Goal: Task Accomplishment & Management: Use online tool/utility

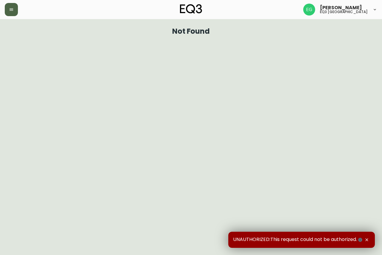
click at [11, 16] on button "button" at bounding box center [11, 9] width 13 height 13
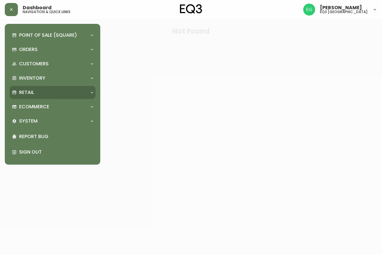
click at [34, 91] on div "Retail" at bounding box center [49, 92] width 75 height 7
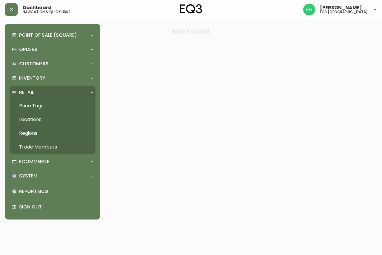
click at [43, 103] on link "Price Tags" at bounding box center [53, 106] width 86 height 14
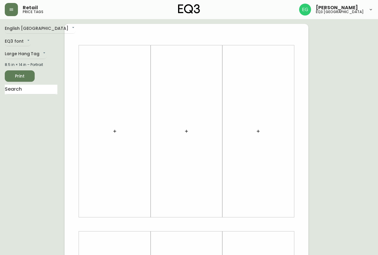
click at [27, 84] on div "English [GEOGRAPHIC_DATA] en_CA EQ3 font EQ3 Large Hang Tag large 8.5 in × 14 i…" at bounding box center [35, 224] width 60 height 401
click at [30, 89] on input "text" at bounding box center [31, 90] width 53 height 10
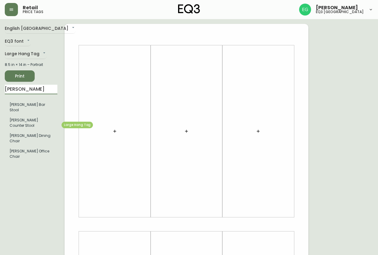
type input "[PERSON_NAME]"
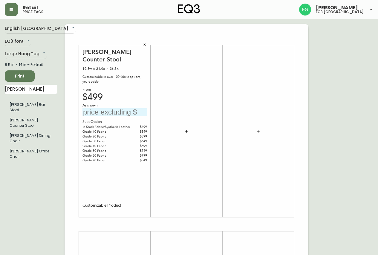
click at [146, 46] on icon "button" at bounding box center [145, 45] width 4 height 4
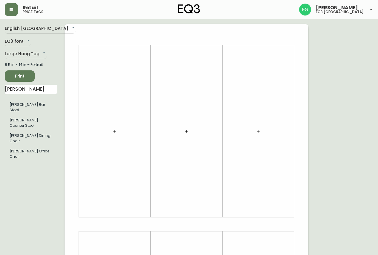
drag, startPoint x: 33, startPoint y: 87, endPoint x: 0, endPoint y: 92, distance: 33.9
click at [0, 92] on main "English [GEOGRAPHIC_DATA] en_CA EQ3 font EQ3 Large Hang Tag large 8.5 in × 14 i…" at bounding box center [189, 222] width 378 height 406
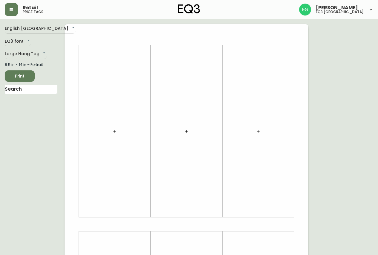
click at [117, 130] on icon "button" at bounding box center [114, 131] width 5 height 5
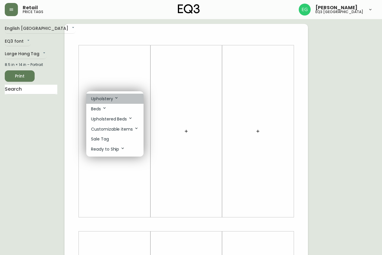
click at [114, 99] on p "Upholstery" at bounding box center [105, 99] width 28 height 7
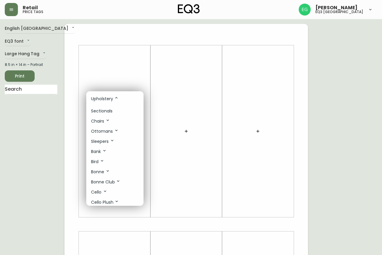
click at [56, 90] on div at bounding box center [191, 127] width 382 height 255
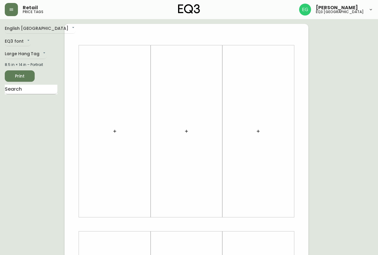
click at [42, 86] on input "text" at bounding box center [31, 90] width 53 height 10
click at [134, 77] on div at bounding box center [114, 131] width 64 height 166
click at [118, 130] on button "button" at bounding box center [115, 131] width 12 height 12
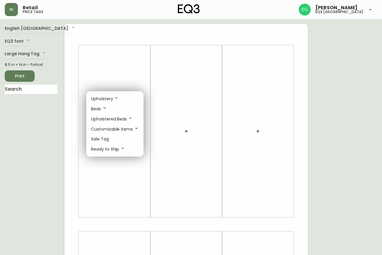
click at [141, 67] on div at bounding box center [191, 127] width 382 height 255
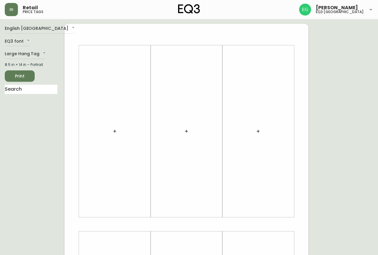
click at [115, 127] on button "button" at bounding box center [115, 131] width 12 height 12
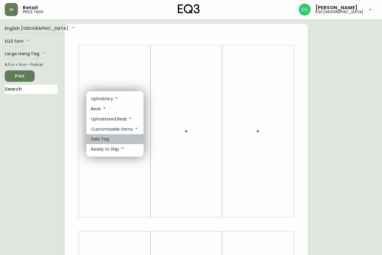
click at [108, 138] on p "Sale Tag" at bounding box center [100, 139] width 18 height 6
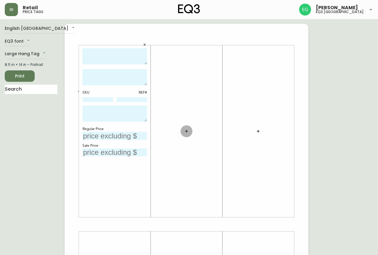
click at [185, 133] on icon "button" at bounding box center [186, 131] width 5 height 5
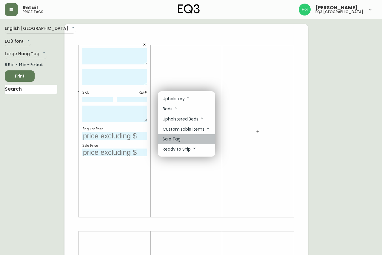
click at [184, 137] on li "Sale Tag" at bounding box center [186, 139] width 57 height 10
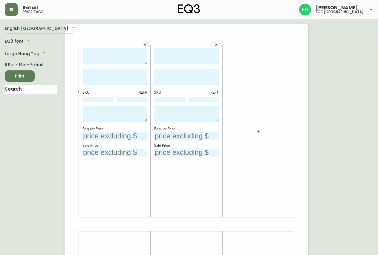
click at [110, 48] on textarea at bounding box center [114, 56] width 64 height 16
click at [138, 55] on textarea "[PERSON_NAME] COUNTER STOOL" at bounding box center [114, 56] width 64 height 16
type textarea "[PERSON_NAME] COUNTER HEIGHT STOOL"
click at [174, 61] on textarea at bounding box center [186, 56] width 64 height 16
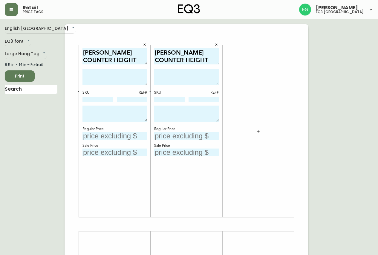
type textarea "[PERSON_NAME] COUNTER HEIGHT STOOL"
click at [119, 68] on div "[PERSON_NAME] COUNTER HEIGHT STOOL SKU REF# Regular Price Sale Price" at bounding box center [114, 131] width 64 height 166
click at [119, 73] on textarea at bounding box center [114, 77] width 64 height 16
drag, startPoint x: 121, startPoint y: 80, endPoint x: 63, endPoint y: 53, distance: 63.3
click at [63, 53] on div "English Canada en_CA EQ3 font EQ3 Large Hang Tag large 8.5 in × 14 in – Portrai…" at bounding box center [189, 224] width 368 height 401
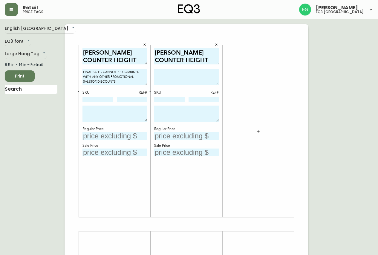
type textarea "FINAL SALE - CANNOT BE COMBINED WITH ANY OTHER PROMOTIONAL SALESOR DISCOUNTS"
click at [199, 77] on textarea at bounding box center [186, 77] width 64 height 16
paste textarea "FINAL SALE - CANNOT BE COMBINED WITH ANY OTHER PROMOTIONAL SALESOR DISCOUNTS"
type textarea "FINAL SALE - CANNOT BE COMBINED WITH ANY OTHER PROMOTIONAL SALESOR DISCOUNTS"
click at [78, 91] on icon "button" at bounding box center [78, 91] width 2 height 2
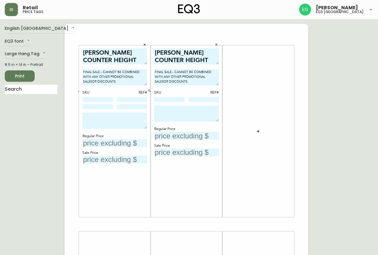
click at [151, 92] on button "button" at bounding box center [149, 91] width 5 height 5
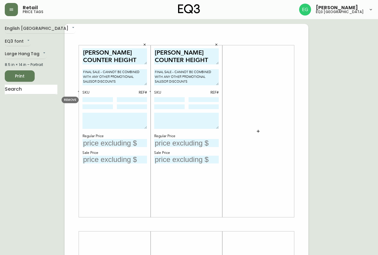
click at [93, 101] on input at bounding box center [97, 99] width 30 height 5
drag, startPoint x: 138, startPoint y: 118, endPoint x: 78, endPoint y: 87, distance: 67.1
click at [136, 116] on textarea at bounding box center [114, 121] width 64 height 16
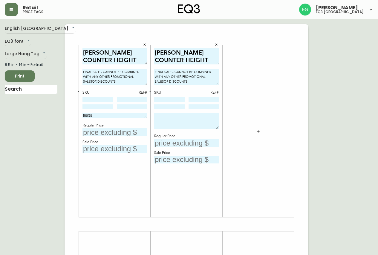
drag, startPoint x: 145, startPoint y: 127, endPoint x: 147, endPoint y: 116, distance: 10.8
click at [147, 116] on textarea "BEIGE" at bounding box center [114, 115] width 64 height 5
type textarea "BEIGE"
click at [105, 97] on input at bounding box center [97, 99] width 30 height 5
paste input "3020-422-45-A"
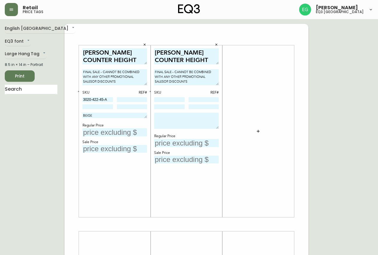
type input "3020-422-45-A"
click at [100, 106] on input at bounding box center [97, 106] width 30 height 5
paste input "3020-423-4-B"
type input "3020-423-4-B"
drag, startPoint x: 111, startPoint y: 101, endPoint x: 52, endPoint y: 103, distance: 59.2
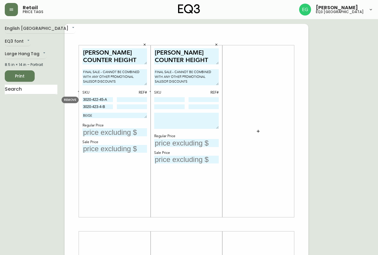
click at [52, 103] on div "English Canada en_CA EQ3 font EQ3 Large Hang Tag large 8.5 in × 14 in – Portrai…" at bounding box center [189, 224] width 368 height 401
click at [153, 196] on div "[PERSON_NAME] COUNTER HEIGHT STOOL FINAL SALE - CANNOT BE COMBINED WITH ANY OTH…" at bounding box center [186, 131] width 72 height 172
click at [130, 97] on div "SKU REF# 3020-422-45-A 3020-423-4-B" at bounding box center [114, 100] width 64 height 20
click at [132, 98] on input at bounding box center [132, 99] width 30 height 5
type input "538"
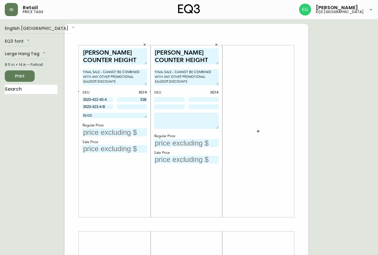
click at [134, 104] on input at bounding box center [132, 106] width 30 height 5
click at [101, 110] on div "3020-423-4-B" at bounding box center [97, 106] width 30 height 5
click at [101, 108] on input "3020-423-4-B" at bounding box center [97, 106] width 30 height 5
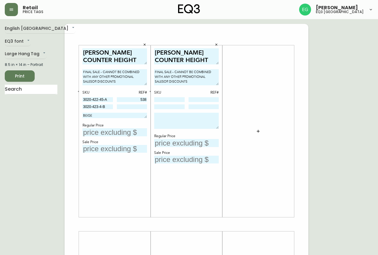
click at [217, 184] on div "[PERSON_NAME] COUNTER HEIGHT STOOL FINAL SALE - CANNOT BE COMBINED WITH ANY OTH…" at bounding box center [186, 131] width 64 height 166
drag, startPoint x: 143, startPoint y: 105, endPoint x: 93, endPoint y: 109, distance: 50.6
click at [143, 105] on input at bounding box center [132, 106] width 30 height 5
type input "3746"
drag, startPoint x: 108, startPoint y: 107, endPoint x: 35, endPoint y: 111, distance: 73.5
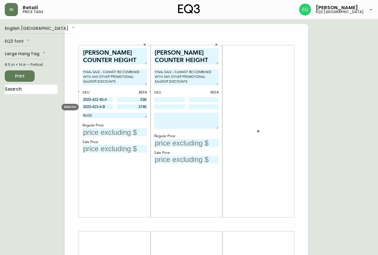
click at [35, 111] on div "English Canada en_CA EQ3 font EQ3 Large Hang Tag large 8.5 in × 14 in – Portrai…" at bounding box center [189, 224] width 368 height 401
click at [174, 106] on input at bounding box center [169, 106] width 30 height 5
paste input "3020-423-4-B"
type input "3020-423-4-B"
click at [308, 161] on div "English Canada en_CA EQ3 font EQ3 Large Hang Tag large 8.5 in × 14 in – Portrai…" at bounding box center [189, 224] width 368 height 401
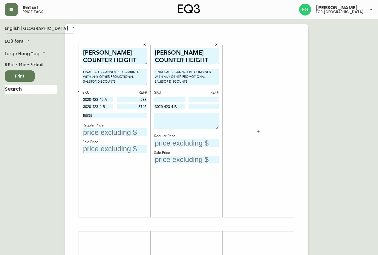
click at [208, 107] on input at bounding box center [203, 106] width 30 height 5
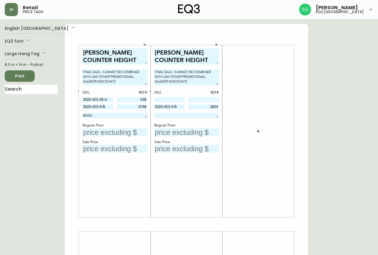
drag, startPoint x: 218, startPoint y: 127, endPoint x: 226, endPoint y: 117, distance: 13.0
click at [226, 117] on div "[PERSON_NAME] COUNTER HEIGHT STOOL FINAL SALE - CANNOT BE COMBINED WITH ANY OTH…" at bounding box center [186, 224] width 244 height 401
type input "3824"
click at [204, 117] on textarea at bounding box center [186, 116] width 64 height 6
type textarea "BROWN PU LEATHER"
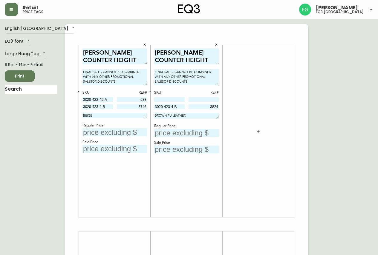
click at [105, 115] on textarea "BEIGE" at bounding box center [114, 115] width 64 height 5
type textarea "BEIGE FABRIC"
click at [97, 128] on div "Regular Price" at bounding box center [114, 125] width 64 height 5
click at [97, 133] on input "text" at bounding box center [114, 132] width 64 height 8
type input "$499"
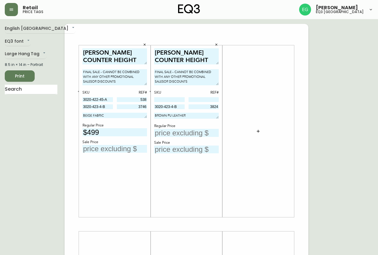
click at [200, 132] on input "text" at bounding box center [186, 133] width 64 height 8
type input "$499"
click at [119, 146] on input "text" at bounding box center [114, 149] width 64 height 8
type input "$250"
click at [204, 149] on input "text" at bounding box center [186, 150] width 64 height 8
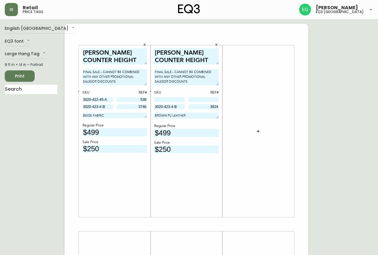
type input "$250"
click at [179, 99] on input at bounding box center [169, 99] width 30 height 5
paste input "3020-423-32-A"
type input "3020-423-32-A"
click at [276, 156] on div at bounding box center [258, 131] width 64 height 166
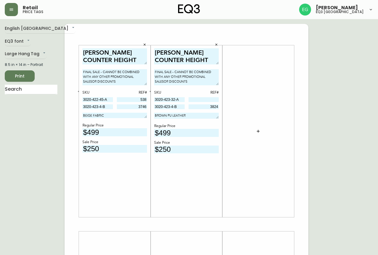
click at [212, 99] on input at bounding box center [203, 99] width 30 height 5
type input "1"
type input "1592"
click at [247, 174] on div at bounding box center [258, 131] width 64 height 166
click at [28, 79] on span "Print" at bounding box center [20, 76] width 20 height 7
